Goal: Communication & Community: Ask a question

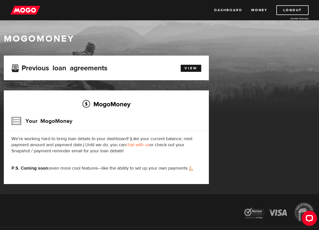
click at [228, 10] on link "Dashboard" at bounding box center [228, 10] width 28 height 10
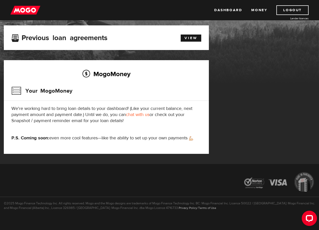
scroll to position [35, 0]
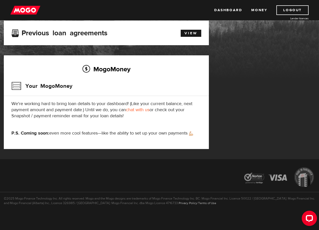
click at [136, 107] on link "chat with us" at bounding box center [138, 110] width 24 height 6
click at [226, 10] on link "Dashboard" at bounding box center [228, 10] width 28 height 10
